Goal: Transaction & Acquisition: Download file/media

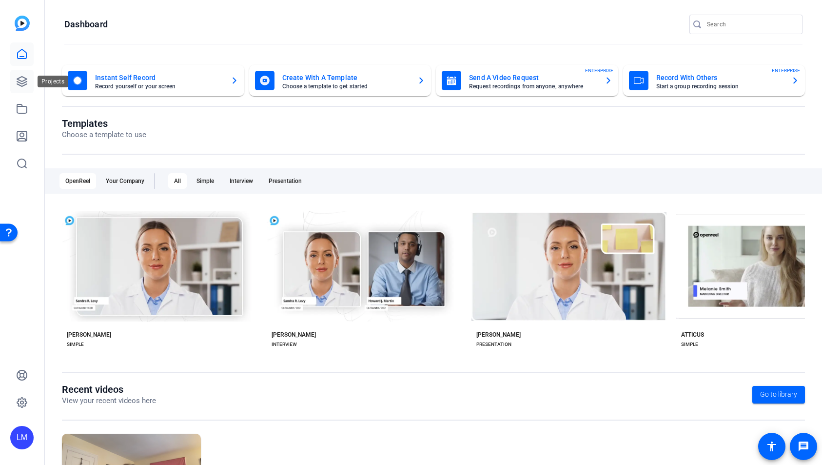
click at [22, 78] on icon at bounding box center [22, 82] width 12 height 12
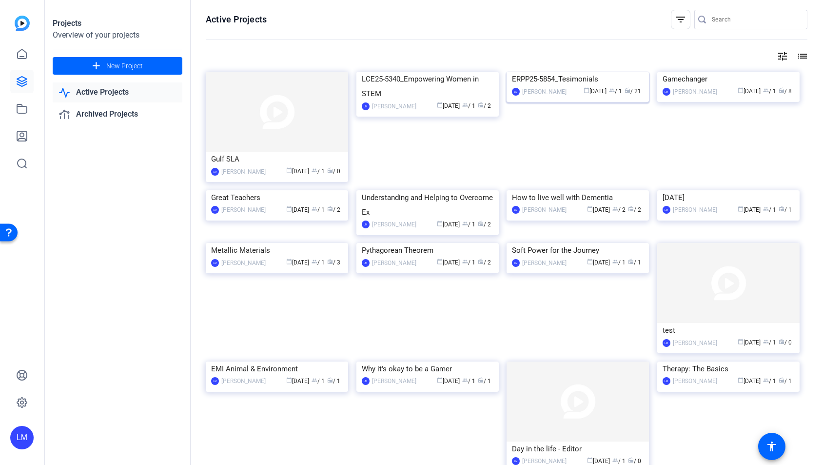
click at [571, 72] on img at bounding box center [577, 72] width 142 height 0
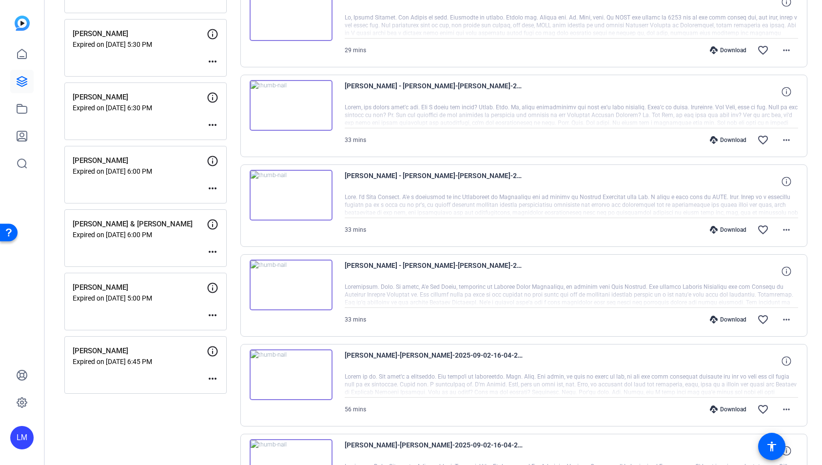
scroll to position [400, 0]
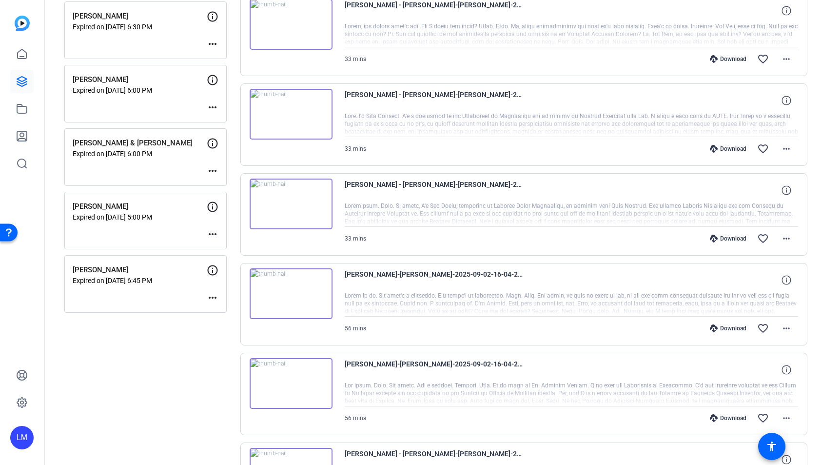
click at [162, 221] on div "[PERSON_NAME] Expired on [DATE] 5:00 PM more_horiz" at bounding box center [145, 221] width 162 height 58
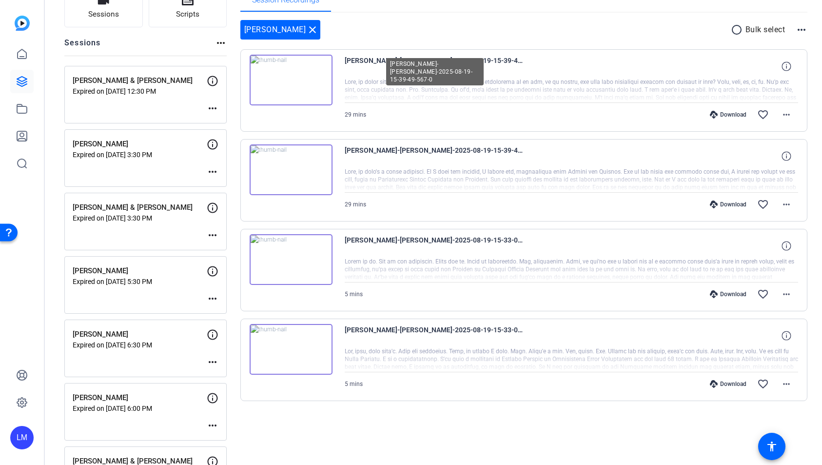
scroll to position [80, 0]
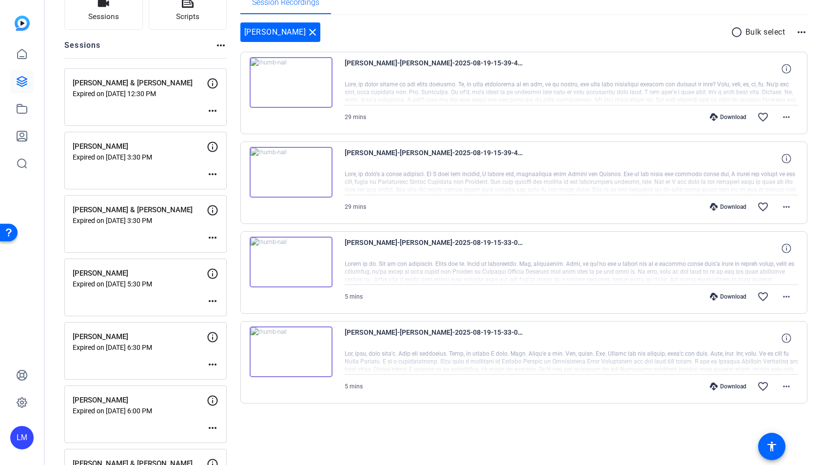
click at [716, 115] on div "Download" at bounding box center [728, 117] width 46 height 8
click at [780, 116] on mat-icon "more_horiz" at bounding box center [786, 117] width 12 height 12
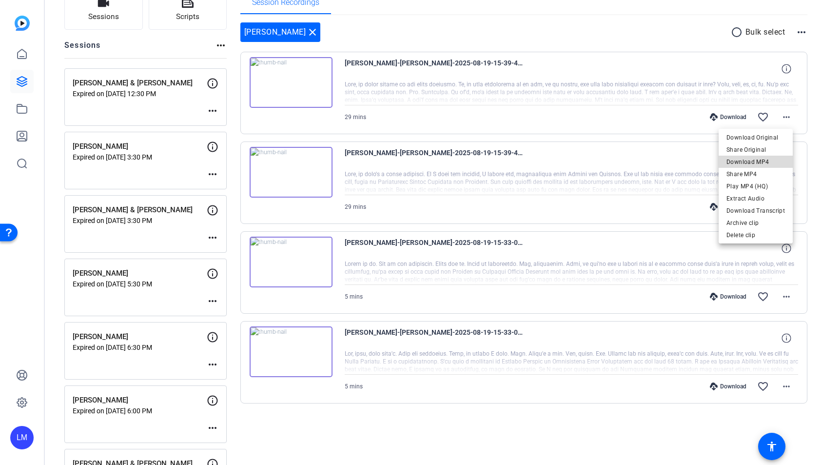
click at [766, 161] on span "Download MP4" at bounding box center [755, 162] width 58 height 12
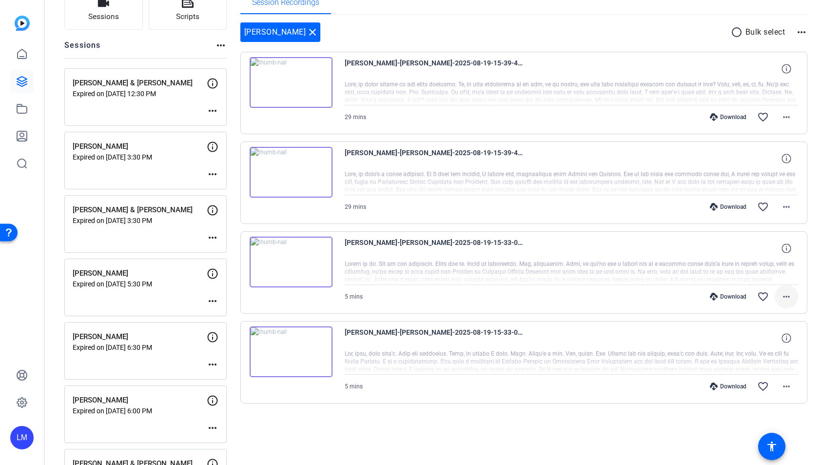
click at [780, 298] on mat-icon "more_horiz" at bounding box center [786, 296] width 12 height 12
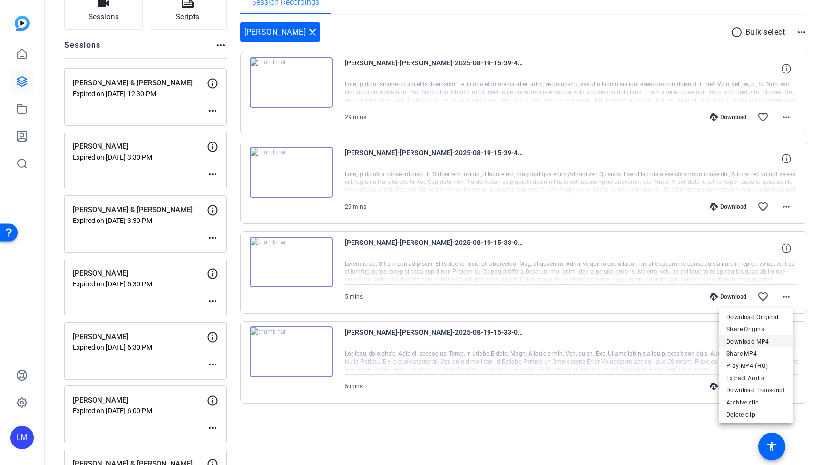
click at [765, 343] on span "Download MP4" at bounding box center [755, 341] width 58 height 12
